Goal: Transaction & Acquisition: Purchase product/service

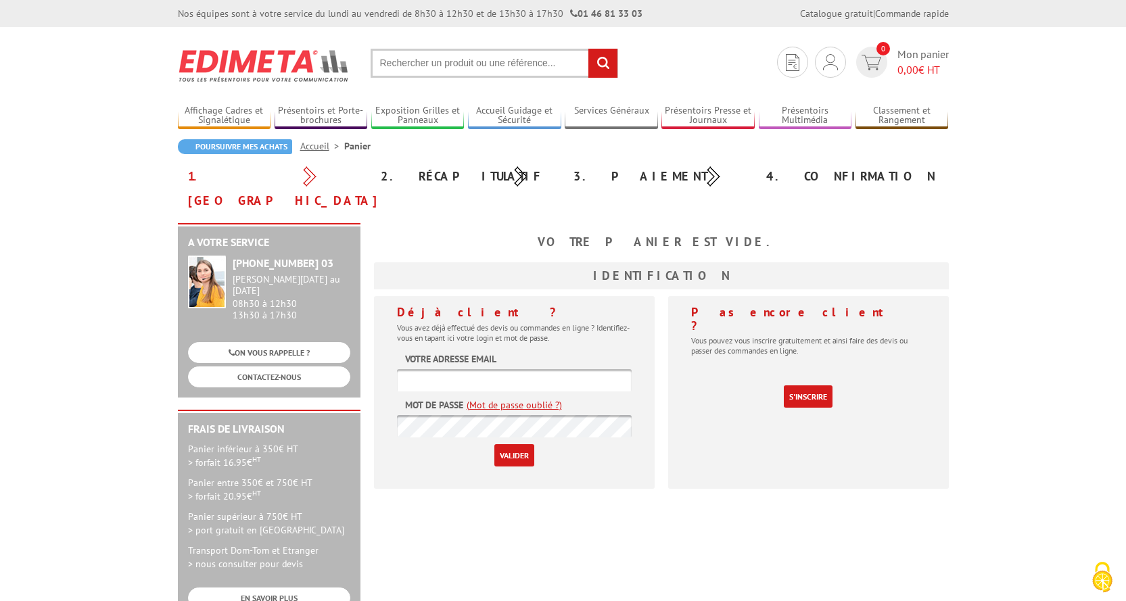
click at [431, 69] on input "text" at bounding box center [495, 63] width 248 height 29
click at [417, 68] on input "text" at bounding box center [495, 63] width 248 height 29
type input "porte affiche 214153"
click at [589, 49] on input "rechercher" at bounding box center [603, 63] width 29 height 29
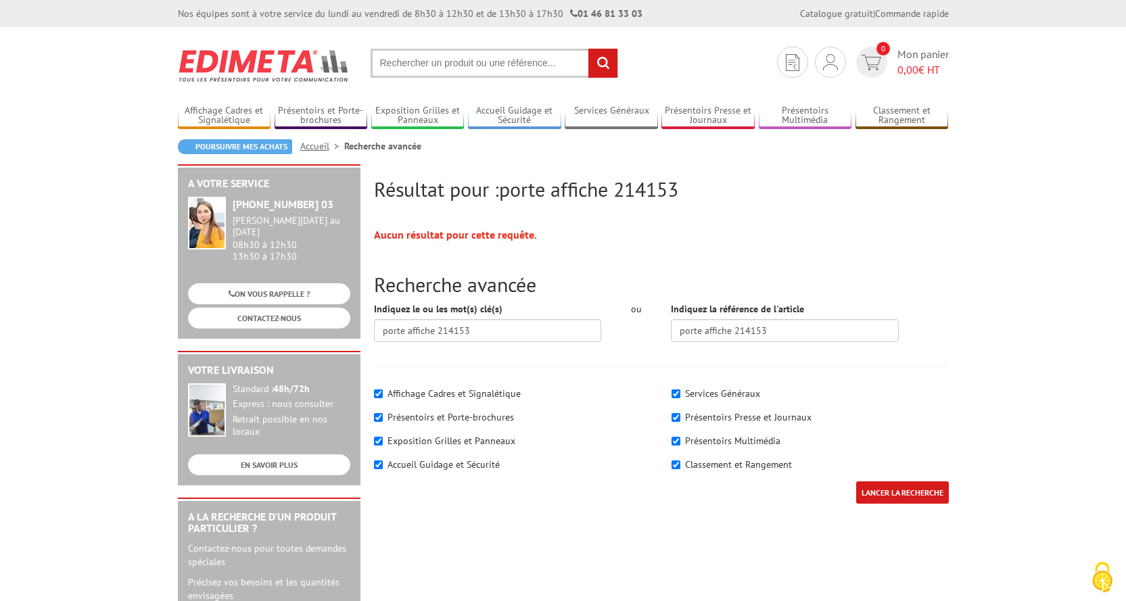
click at [460, 53] on input "text" at bounding box center [495, 63] width 248 height 29
click at [458, 66] on input "text" at bounding box center [495, 63] width 248 height 29
type input "21-41-53"
click at [589, 49] on input "rechercher" at bounding box center [603, 63] width 29 height 29
click at [406, 60] on input "text" at bounding box center [495, 63] width 248 height 29
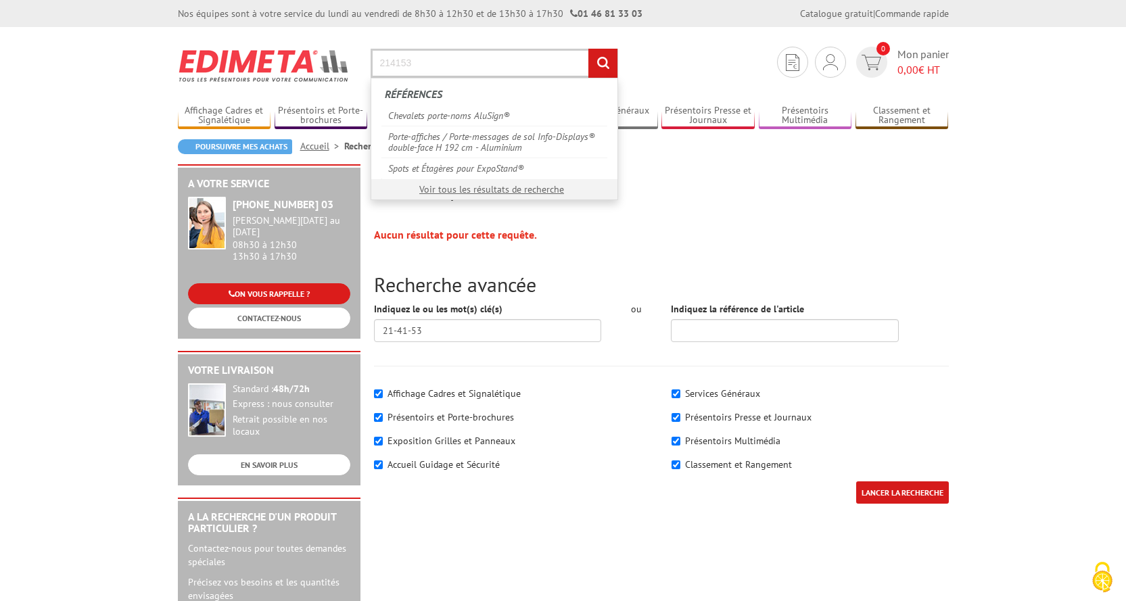
type input "214153"
click at [589, 49] on input "rechercher" at bounding box center [603, 63] width 29 height 29
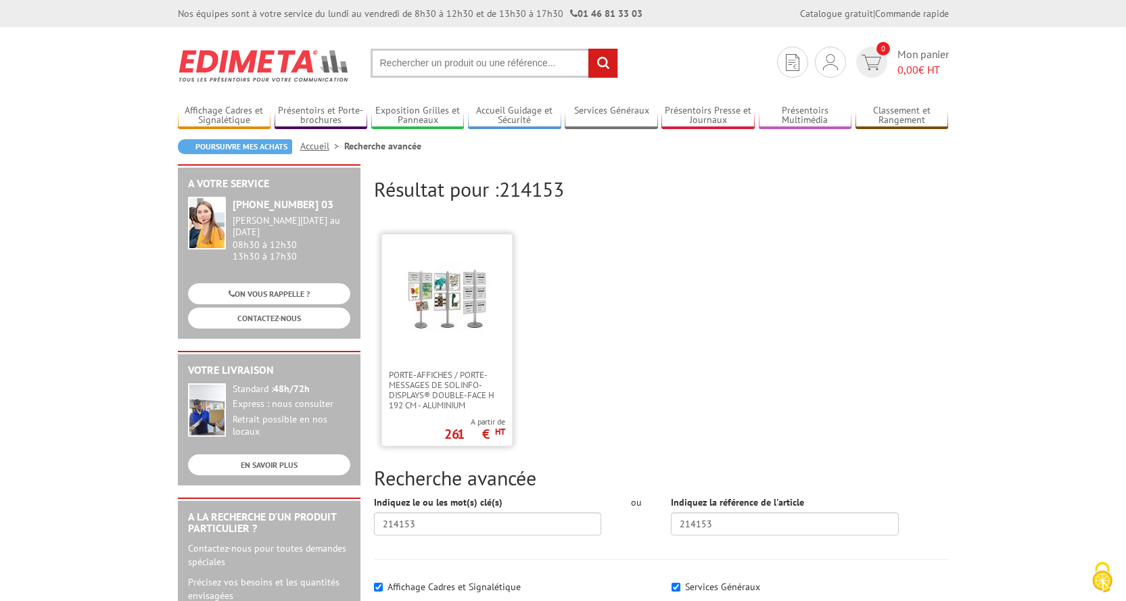
click at [422, 300] on img at bounding box center [447, 299] width 88 height 88
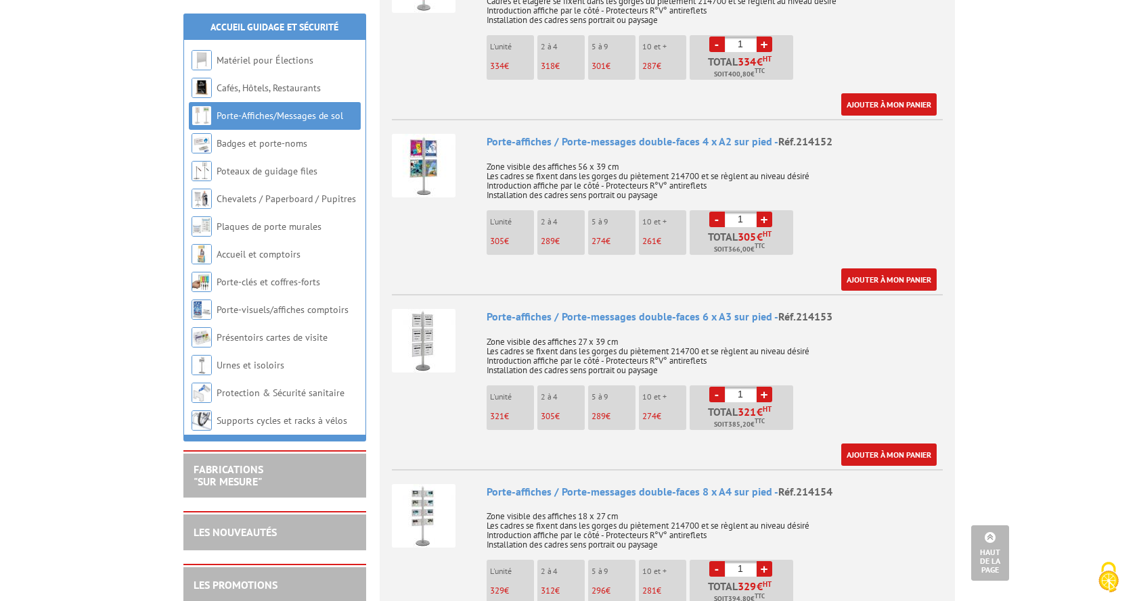
scroll to position [812, 0]
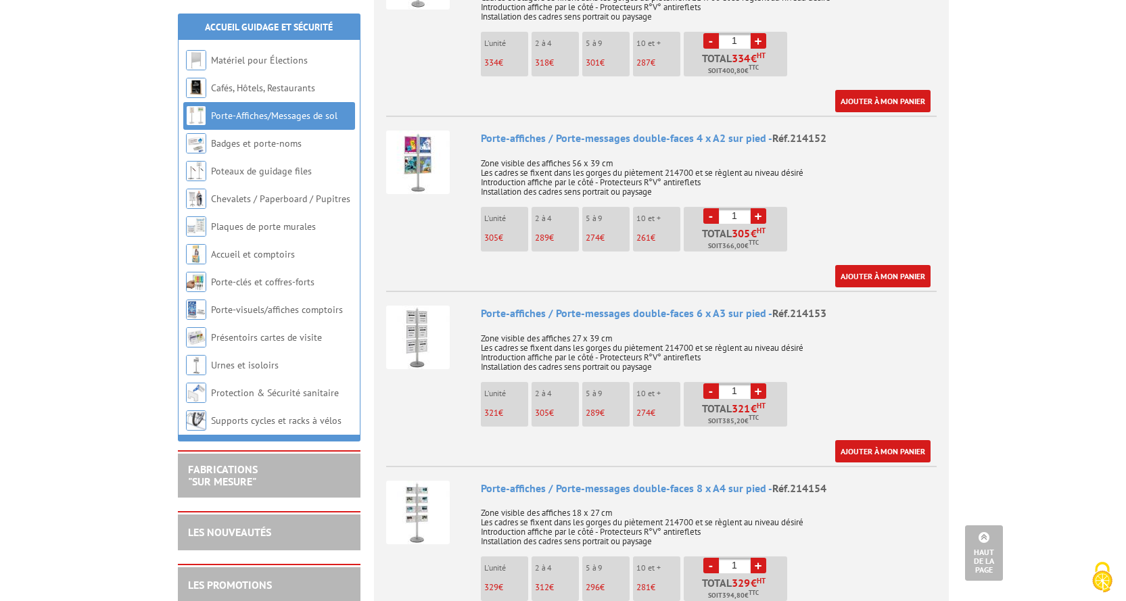
click at [756, 384] on link "+" at bounding box center [759, 392] width 16 height 16
type input "2"
click at [420, 314] on img at bounding box center [418, 338] width 64 height 64
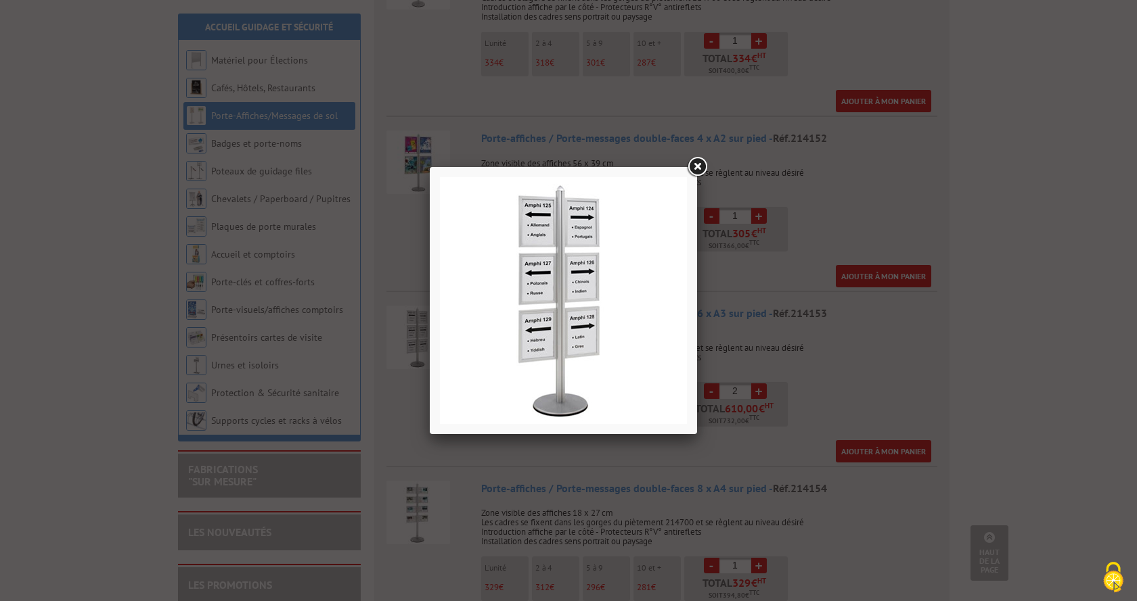
click at [697, 164] on link at bounding box center [697, 167] width 24 height 24
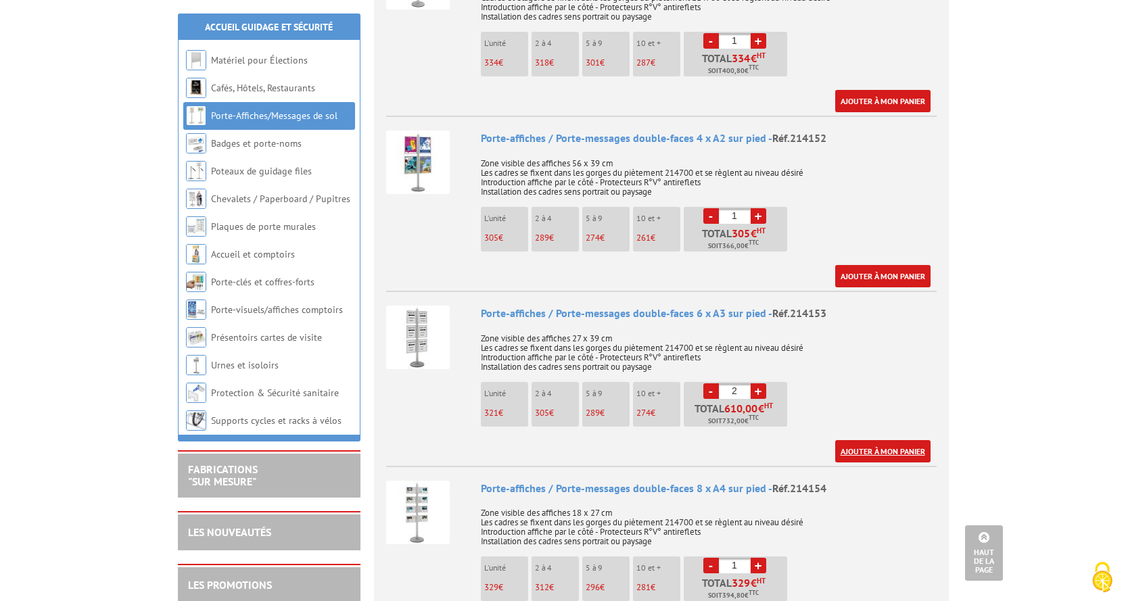
click at [888, 440] on link "Ajouter à mon panier" at bounding box center [882, 451] width 95 height 22
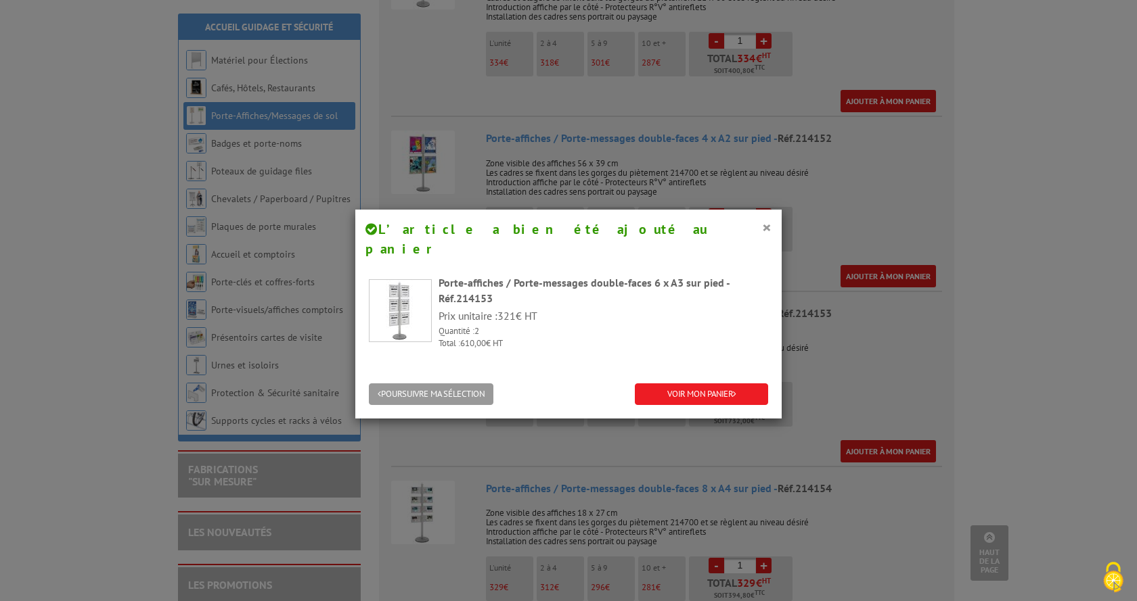
click at [687, 386] on div "POURSUIVRE MA SÉLECTION VOIR MON PANIER" at bounding box center [568, 395] width 426 height 49
click at [687, 384] on link "VOIR MON PANIER" at bounding box center [701, 395] width 133 height 22
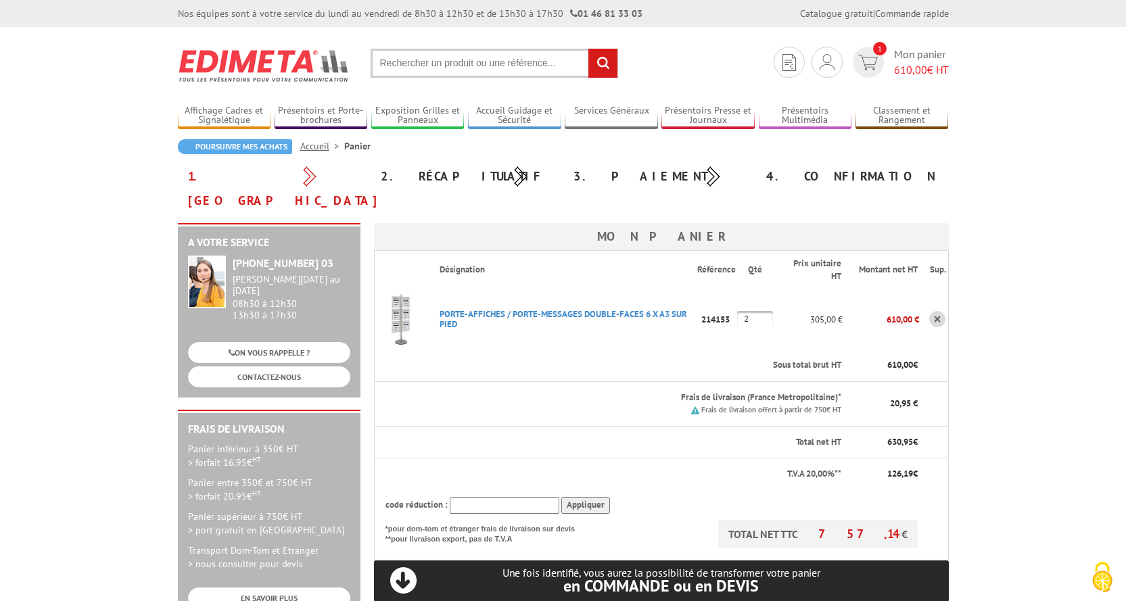
drag, startPoint x: 434, startPoint y: 288, endPoint x: 688, endPoint y: 287, distance: 253.7
click at [688, 302] on p "PORTE-AFFICHES / PORTE-MESSAGES DOUBLE-FACES 6 X A3 SUR PIED" at bounding box center [563, 319] width 269 height 34
copy link "PORTE-AFFICHES / PORTE-MESSAGES DOUBLE-FACES 6 X A3 SUR"
drag, startPoint x: 749, startPoint y: 296, endPoint x: 713, endPoint y: 333, distance: 51.7
click at [727, 289] on tr "PORTE-AFFICHES / PORTE-MESSAGES DOUBLE-FACES 6 X A3 SUR PIED Code promo non act…" at bounding box center [661, 319] width 574 height 61
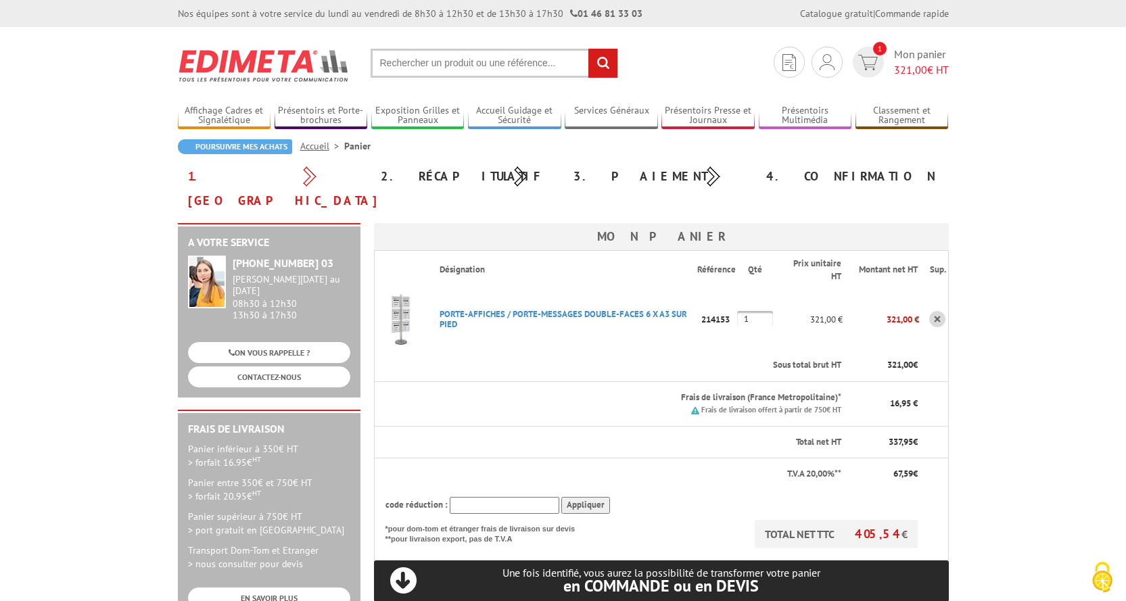
type input "1"
click at [559, 322] on td "PORTE-AFFICHES / PORTE-MESSAGES DOUBLE-FACES 6 X A3 SUR PIED Code promo non act…" at bounding box center [563, 319] width 269 height 61
click at [1017, 313] on body "Nos équipes sont à votre service du [DATE] au [DATE] de 8h30 à 12h30 et de 13h3…" at bounding box center [563, 587] width 1126 height 1174
click at [559, 308] on link "PORTE-AFFICHES / PORTE-MESSAGES DOUBLE-FACES 6 X A3 SUR PIED" at bounding box center [564, 319] width 248 height 22
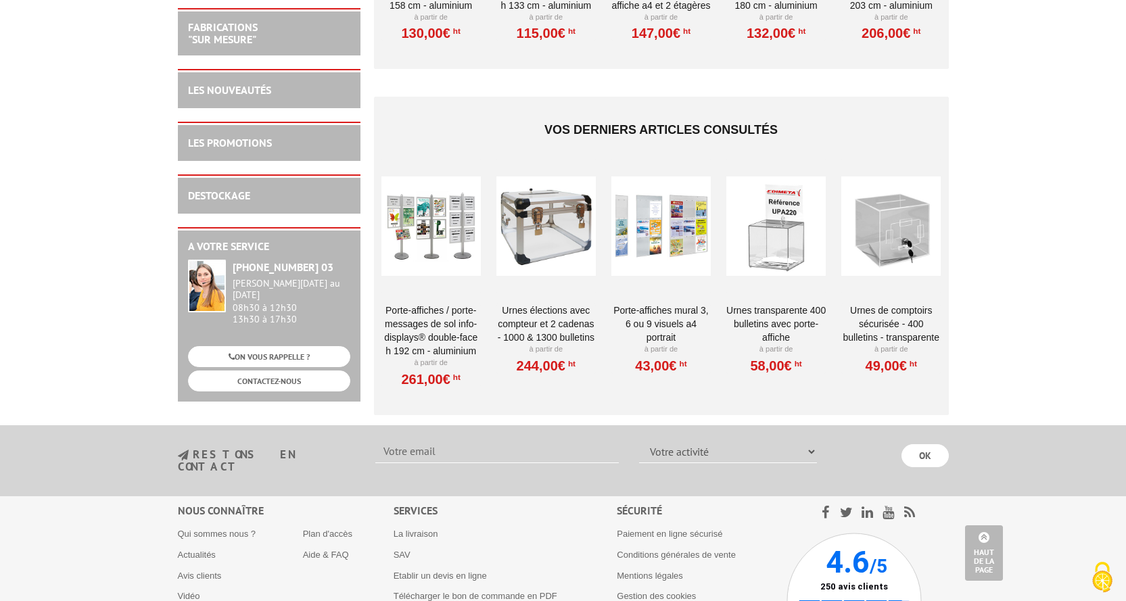
scroll to position [3433, 0]
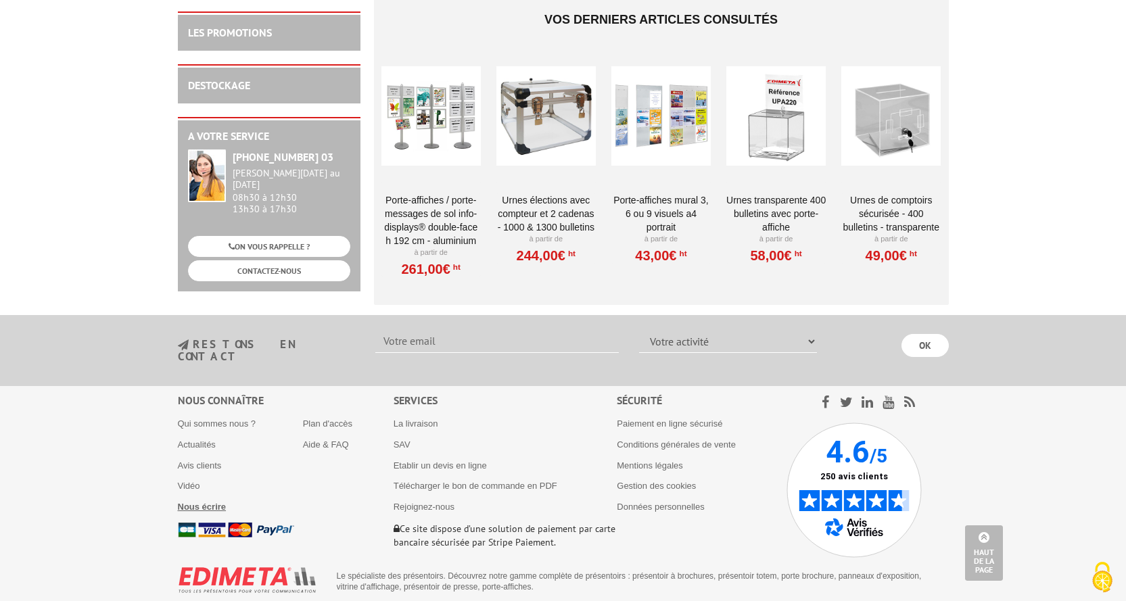
click at [211, 502] on b "Nous écrire" at bounding box center [202, 507] width 49 height 10
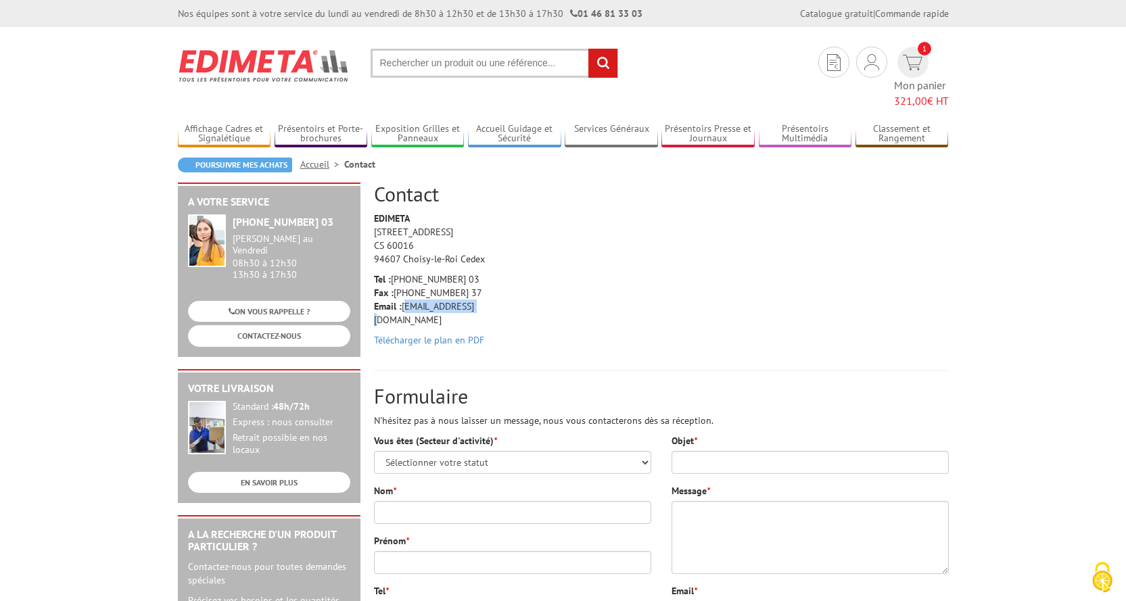
drag, startPoint x: 474, startPoint y: 287, endPoint x: 405, endPoint y: 288, distance: 69.0
click at [405, 288] on p "Tel : [PHONE_NUMBER] 03 Fax : [PHONE_NUMBER] 37 Email : [EMAIL_ADDRESS][DOMAIN_…" at bounding box center [438, 300] width 129 height 54
copy p "info@edimeta.fr"
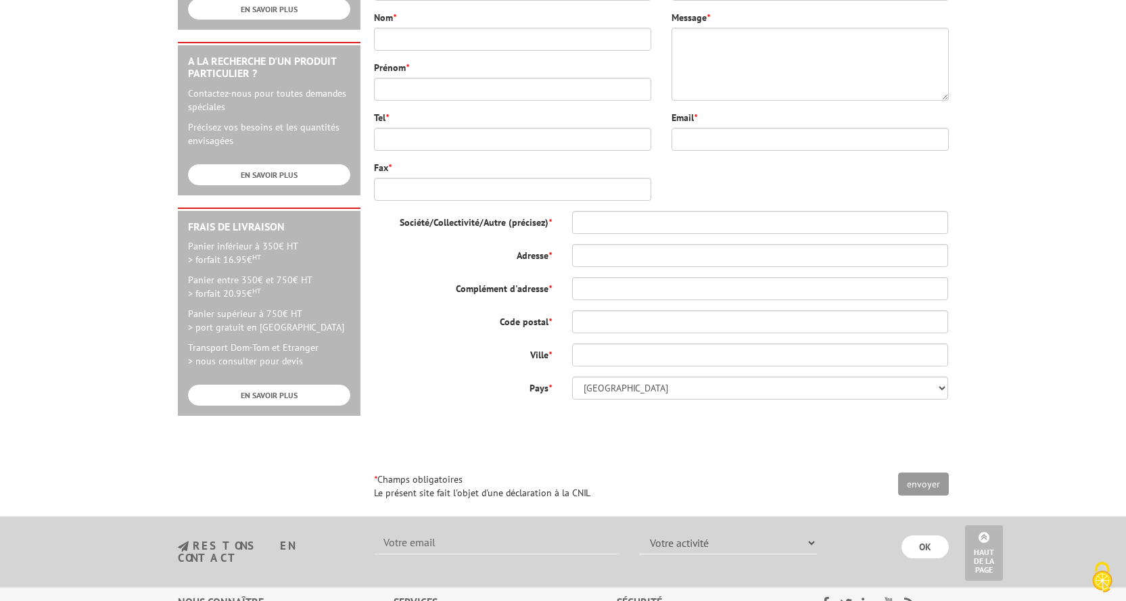
scroll to position [673, 0]
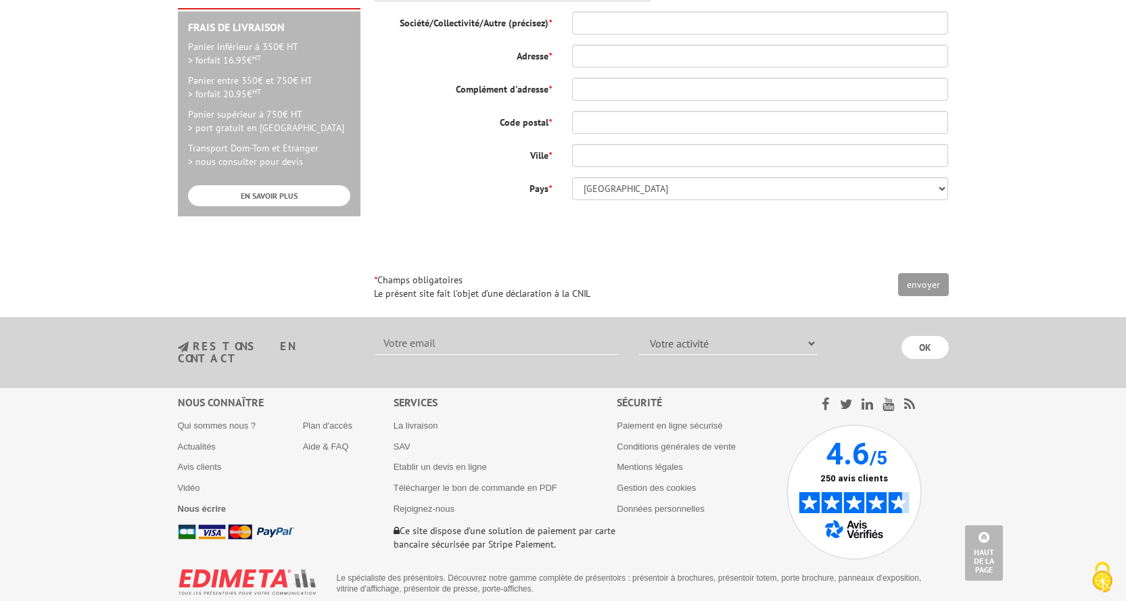
click at [426, 448] on ul "La livraison SAV Etablir un devis en ligne Télécharger le bon de commande en PD…" at bounding box center [506, 467] width 224 height 95
click at [421, 462] on link "Etablir un devis en ligne" at bounding box center [440, 467] width 93 height 10
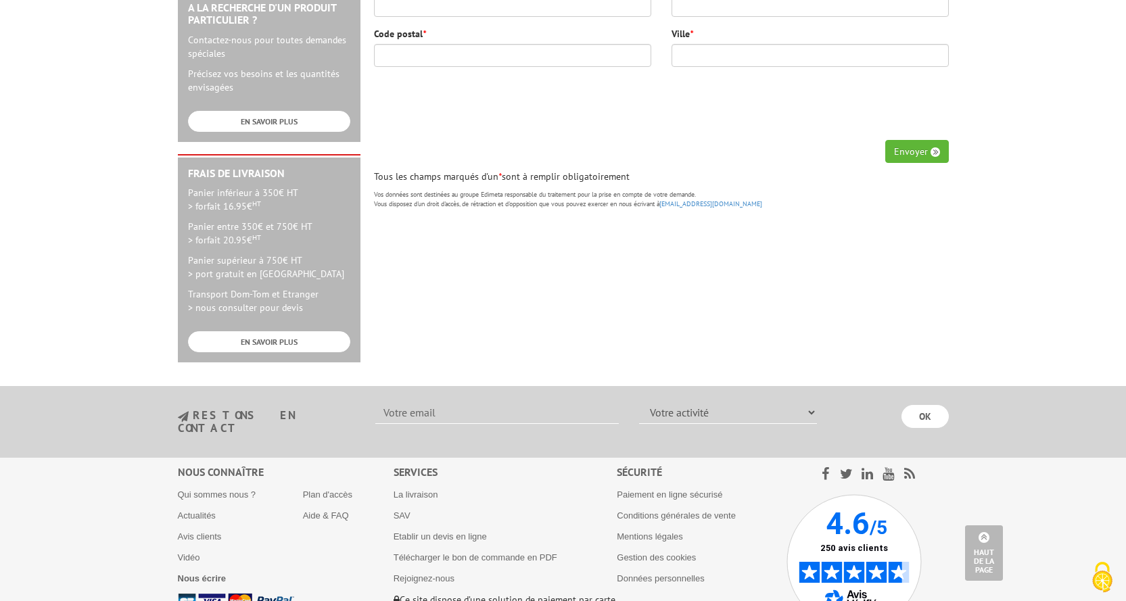
scroll to position [588, 0]
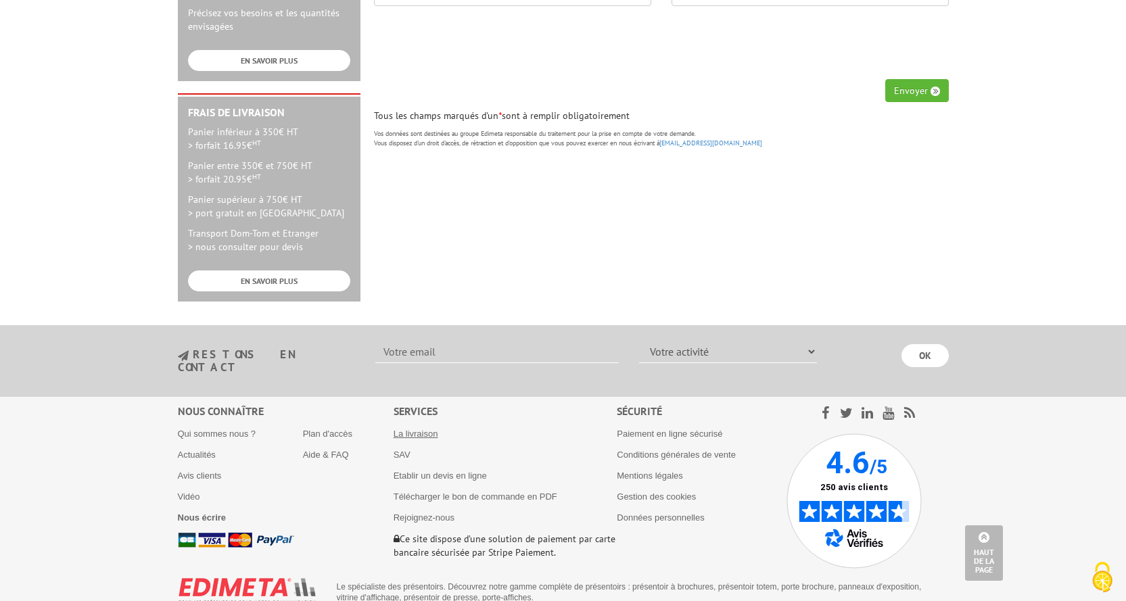
click at [430, 429] on link "La livraison" at bounding box center [416, 434] width 45 height 10
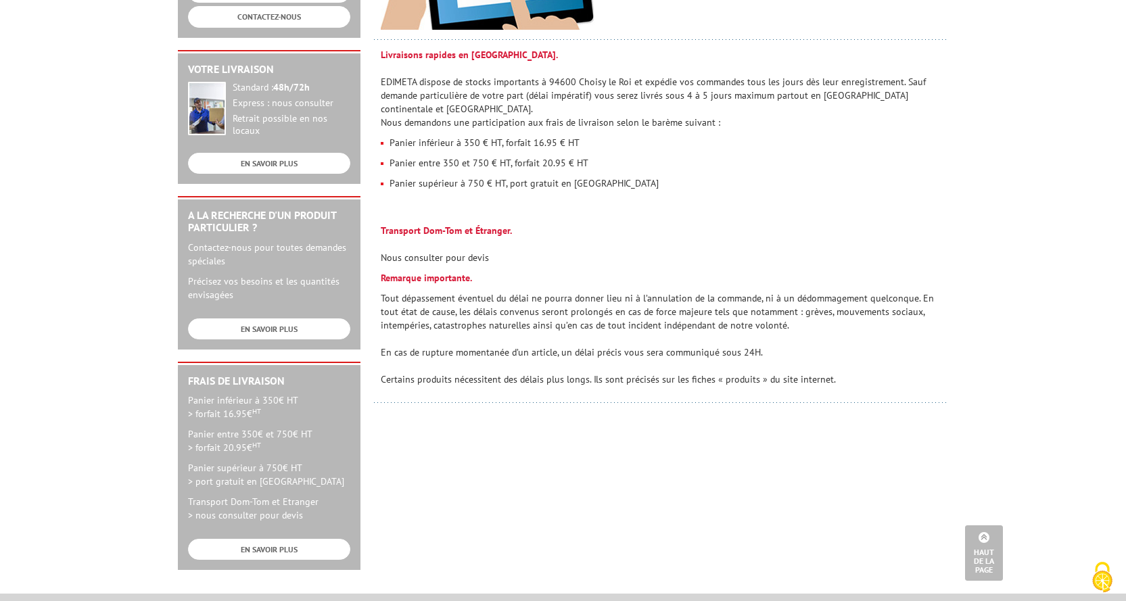
scroll to position [203, 0]
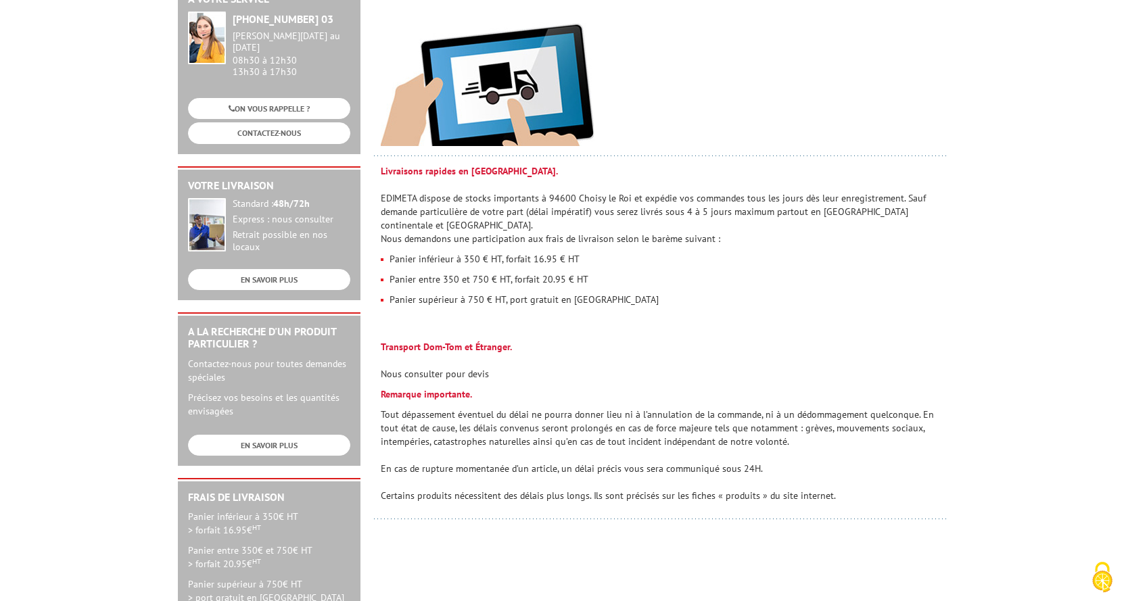
drag, startPoint x: 580, startPoint y: 228, endPoint x: 532, endPoint y: 225, distance: 47.4
click at [532, 252] on p "Panier inférieur à 350 € HT, forfait 16.95 € HT" at bounding box center [661, 259] width 561 height 14
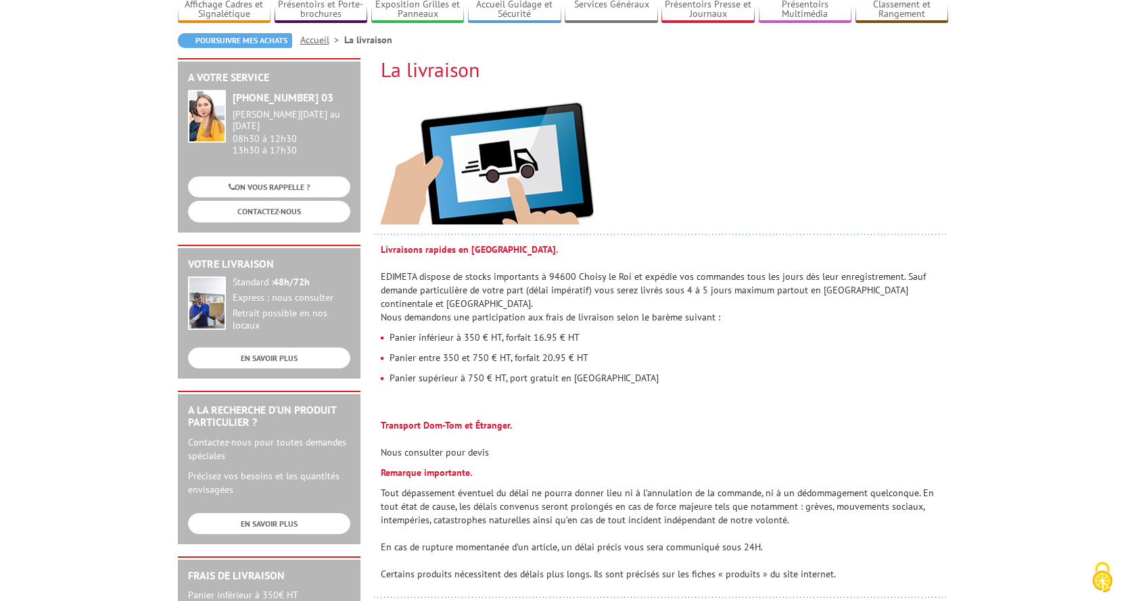
scroll to position [0, 0]
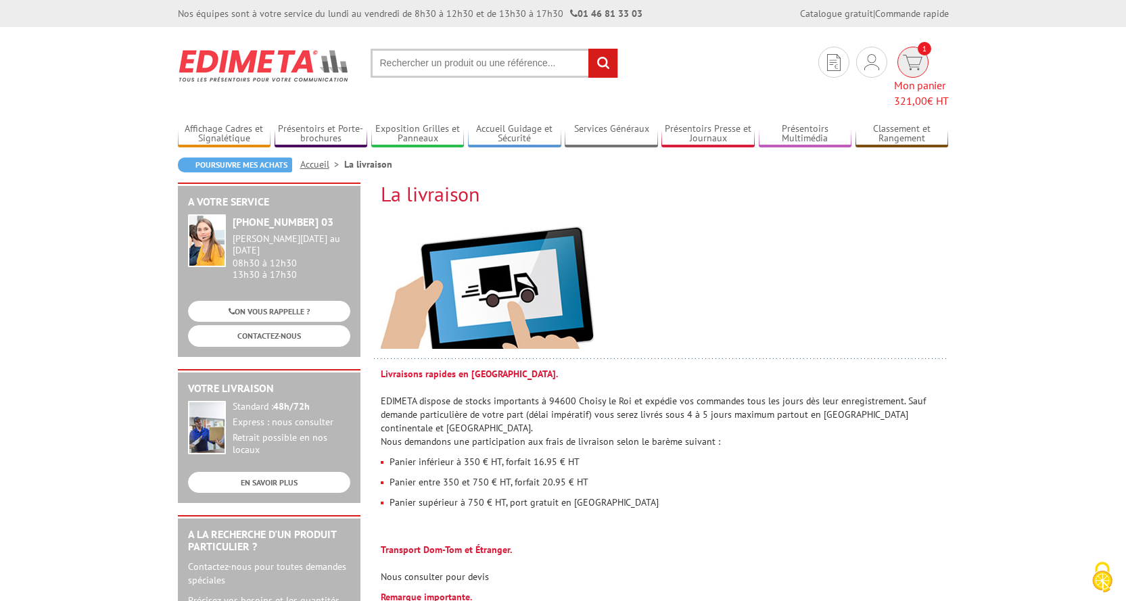
click at [913, 94] on span "321,00" at bounding box center [910, 101] width 33 height 14
